Goal: Navigation & Orientation: Find specific page/section

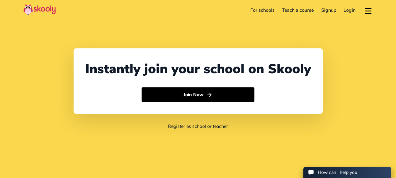
select select "91"
select select "[GEOGRAPHIC_DATA]"
select select "[GEOGRAPHIC_DATA]/[GEOGRAPHIC_DATA]"
click at [352, 12] on link "Login" at bounding box center [350, 10] width 20 height 9
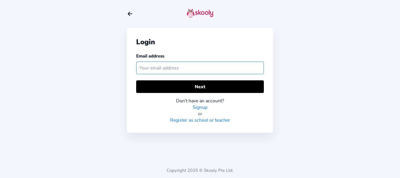
paste input "ritusaxenamom@mailinator.com"
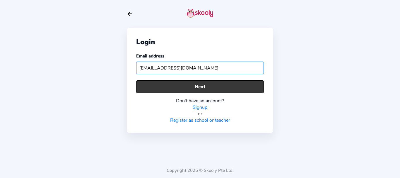
type input "ritusaxenamom@mailinator.com"
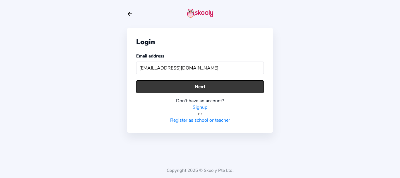
click at [190, 87] on button "Next" at bounding box center [200, 86] width 128 height 13
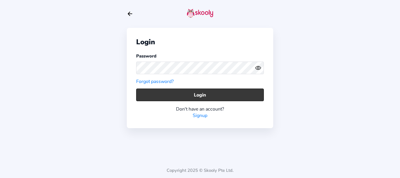
click at [148, 97] on button "Login" at bounding box center [200, 94] width 128 height 13
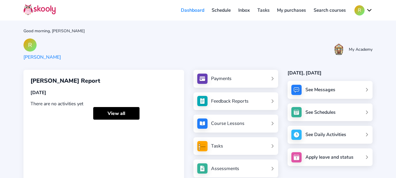
click at [248, 11] on link "Inbox" at bounding box center [243, 10] width 19 height 9
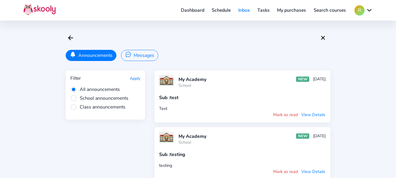
scroll to position [299, 0]
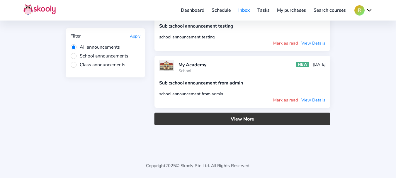
click at [244, 118] on button "View More" at bounding box center [242, 119] width 176 height 13
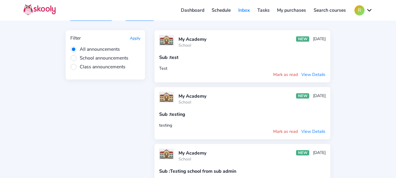
scroll to position [0, 0]
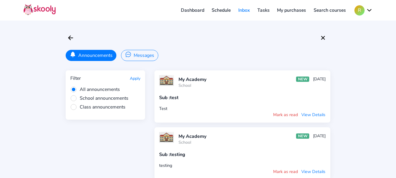
click at [190, 10] on link "Dashboard" at bounding box center [192, 10] width 31 height 9
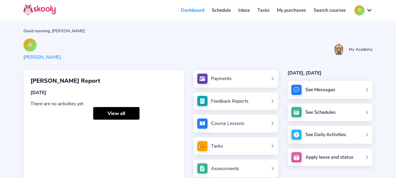
click at [242, 9] on link "Inbox" at bounding box center [243, 10] width 19 height 9
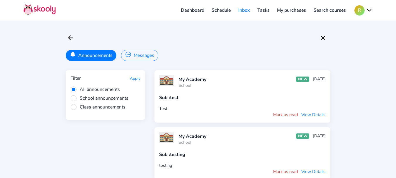
click at [141, 55] on button "Messages" at bounding box center [139, 55] width 37 height 11
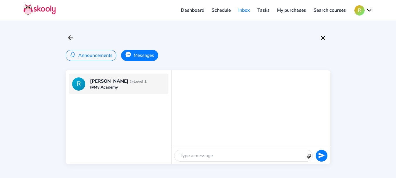
click at [209, 151] on div at bounding box center [239, 155] width 131 height 11
click at [321, 156] on icon "send" at bounding box center [321, 155] width 6 height 5
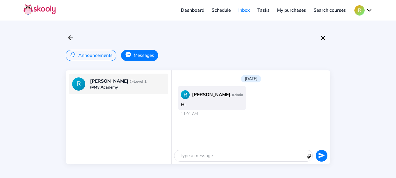
click at [223, 9] on link "Schedule" at bounding box center [221, 10] width 27 height 9
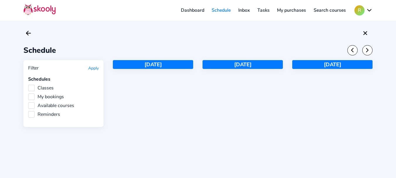
click at [202, 9] on link "Dashboard" at bounding box center [192, 10] width 31 height 9
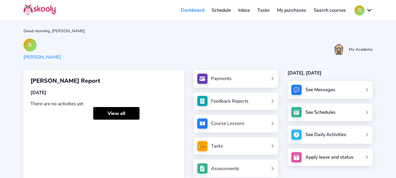
click at [378, 70] on div "Good morning, Ritu Saxena R Ritu Saxena My Academy Ritu Saxena's Report Today T…" at bounding box center [198, 98] width 396 height 196
click at [365, 8] on button "R" at bounding box center [363, 10] width 18 height 10
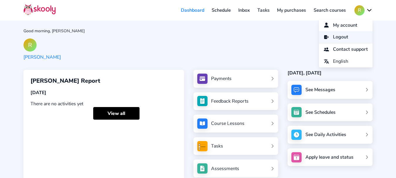
click at [337, 38] on span "Logout" at bounding box center [340, 37] width 15 height 8
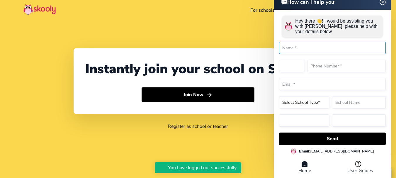
select select "91"
select select "[GEOGRAPHIC_DATA]"
select select "[GEOGRAPHIC_DATA]/[GEOGRAPHIC_DATA]"
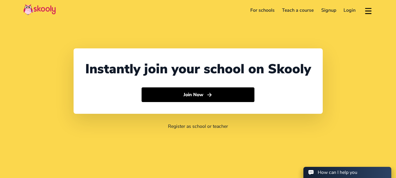
select select "91"
select select "India"
select select "[GEOGRAPHIC_DATA]/[GEOGRAPHIC_DATA]"
click at [352, 11] on link "Login" at bounding box center [350, 10] width 20 height 9
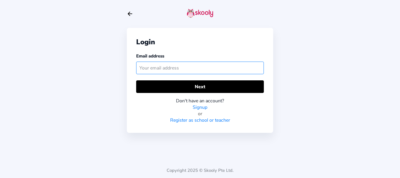
paste input "[PERSON_NAME][DOMAIN_NAME][EMAIL_ADDRESS][DOMAIN_NAME]"
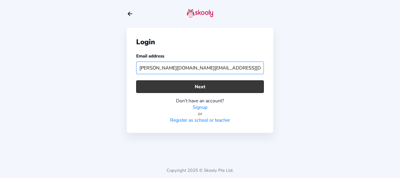
type input "[PERSON_NAME][DOMAIN_NAME][EMAIL_ADDRESS][DOMAIN_NAME]"
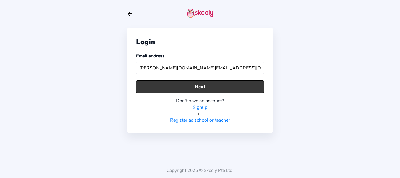
click at [196, 89] on button "Next" at bounding box center [200, 86] width 128 height 13
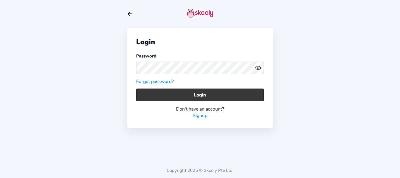
click at [194, 97] on button "Login" at bounding box center [200, 94] width 128 height 13
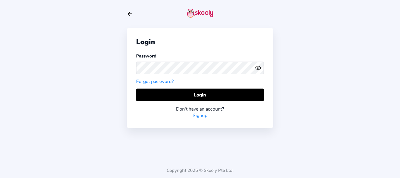
click at [319, 77] on div "Login Password Forgot password? Login Don't have an account? Signup Copyright 2…" at bounding box center [200, 89] width 400 height 178
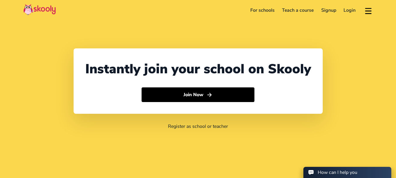
select select "91"
select select "[GEOGRAPHIC_DATA]"
select select "[GEOGRAPHIC_DATA]/[GEOGRAPHIC_DATA]"
click at [350, 11] on link "Login" at bounding box center [350, 10] width 20 height 9
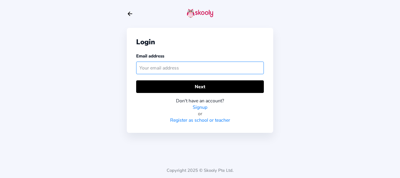
paste input "nupur.ec@gmail.com"
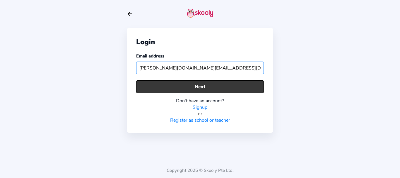
type input "nupur.ec@gmail.com"
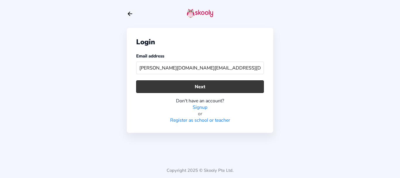
click at [165, 86] on button "Next" at bounding box center [200, 86] width 128 height 13
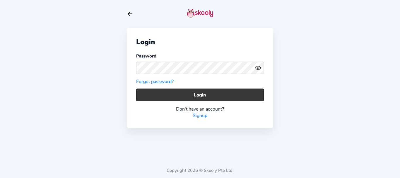
click at [162, 96] on button "Login" at bounding box center [200, 94] width 128 height 13
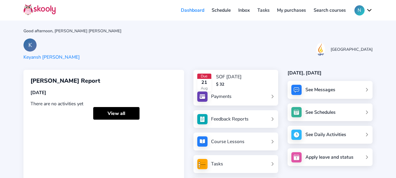
click at [290, 10] on link "My purchases" at bounding box center [291, 10] width 37 height 9
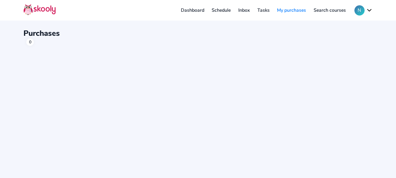
click at [246, 10] on link "Inbox" at bounding box center [243, 10] width 19 height 9
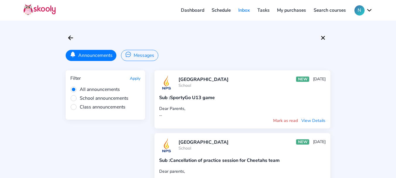
click at [147, 55] on button "Messages" at bounding box center [139, 55] width 37 height 11
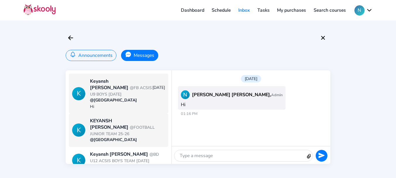
click at [121, 117] on div "KEYANSH KARN @FOOTBALL JUNIOR TEAM 25-26" at bounding box center [127, 126] width 75 height 19
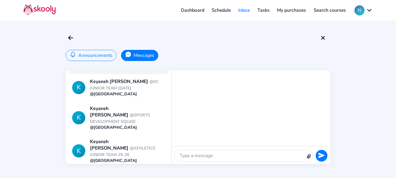
scroll to position [135, 0]
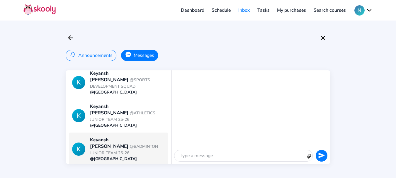
click at [122, 144] on span "@BADMINTON JUNIOR TEAM 25-26" at bounding box center [124, 150] width 68 height 12
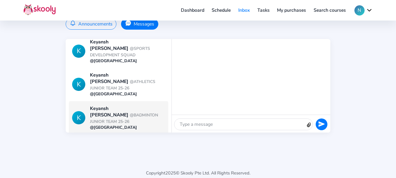
scroll to position [45, 0]
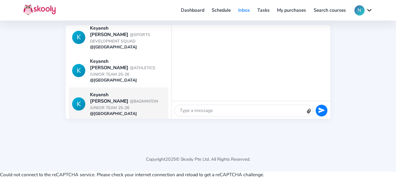
click at [120, 138] on div "@NPS International School" at bounding box center [127, 141] width 75 height 6
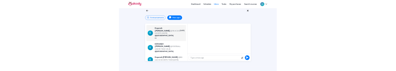
scroll to position [0, 0]
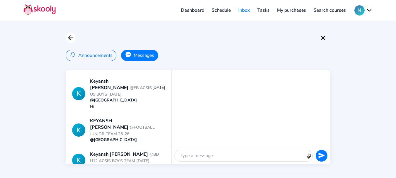
click at [71, 40] on icon "arrow back outline" at bounding box center [70, 38] width 4 height 4
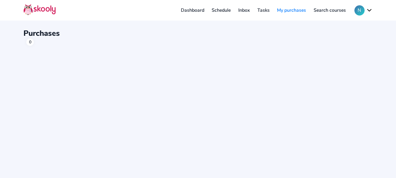
click at [192, 6] on link "Dashboard" at bounding box center [192, 10] width 31 height 9
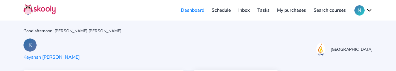
click at [217, 12] on link "Schedule" at bounding box center [221, 10] width 27 height 9
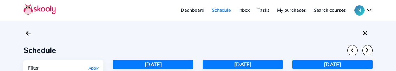
click at [185, 12] on link "Dashboard" at bounding box center [192, 10] width 31 height 9
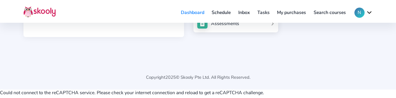
scroll to position [161, 0]
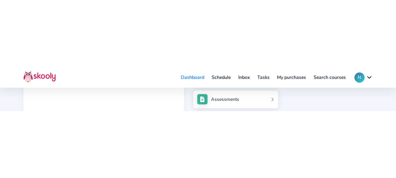
scroll to position [75, 0]
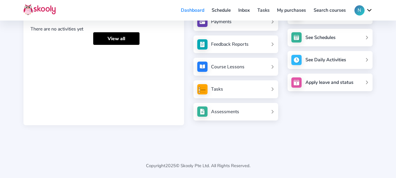
click at [294, 98] on div "Good afternoon, Nupur Sumeet K Keyansh Karn NPS International School Keyansh Ka…" at bounding box center [198, 32] width 396 height 214
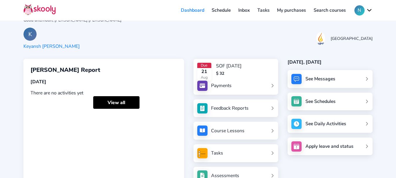
scroll to position [0, 0]
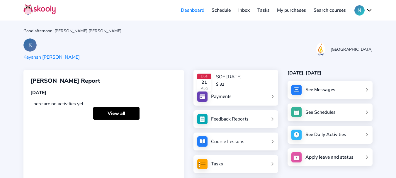
click at [223, 97] on div "Payments" at bounding box center [221, 96] width 21 height 6
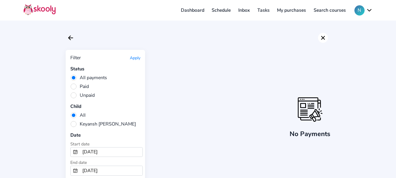
click at [322, 38] on icon "Close" at bounding box center [322, 37] width 7 height 7
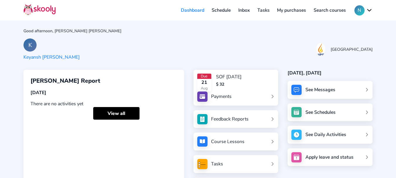
click at [265, 54] on div "K Keyansh [PERSON_NAME] NPS International School" at bounding box center [197, 49] width 349 height 22
click at [360, 14] on button "N" at bounding box center [363, 10] width 18 height 10
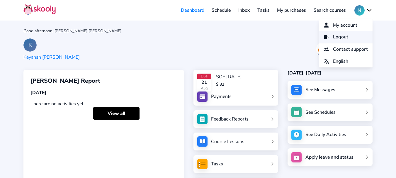
click at [349, 34] on link "Logout" at bounding box center [346, 37] width 54 height 12
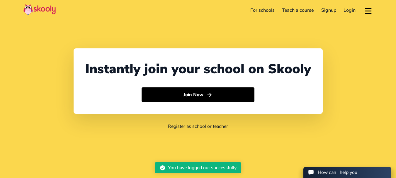
select select "91"
select select "[GEOGRAPHIC_DATA]"
select select "[GEOGRAPHIC_DATA]/[GEOGRAPHIC_DATA]"
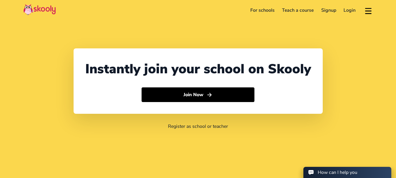
select select "91"
select select "[GEOGRAPHIC_DATA]"
select select "[GEOGRAPHIC_DATA]/[GEOGRAPHIC_DATA]"
